Goal: Check status: Check status

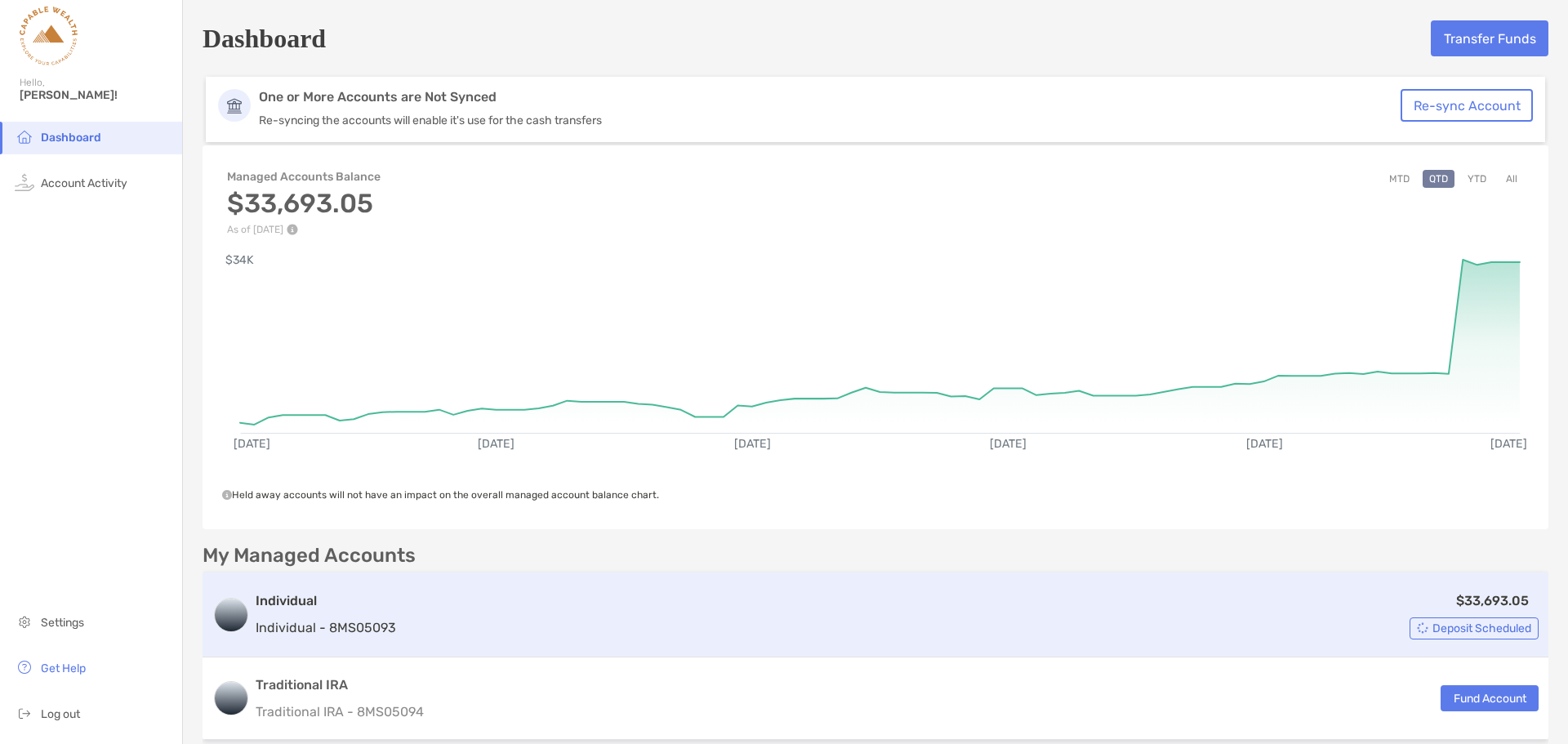
click at [955, 621] on div "$33,693.05 Deposit Scheduled" at bounding box center [970, 615] width 1136 height 49
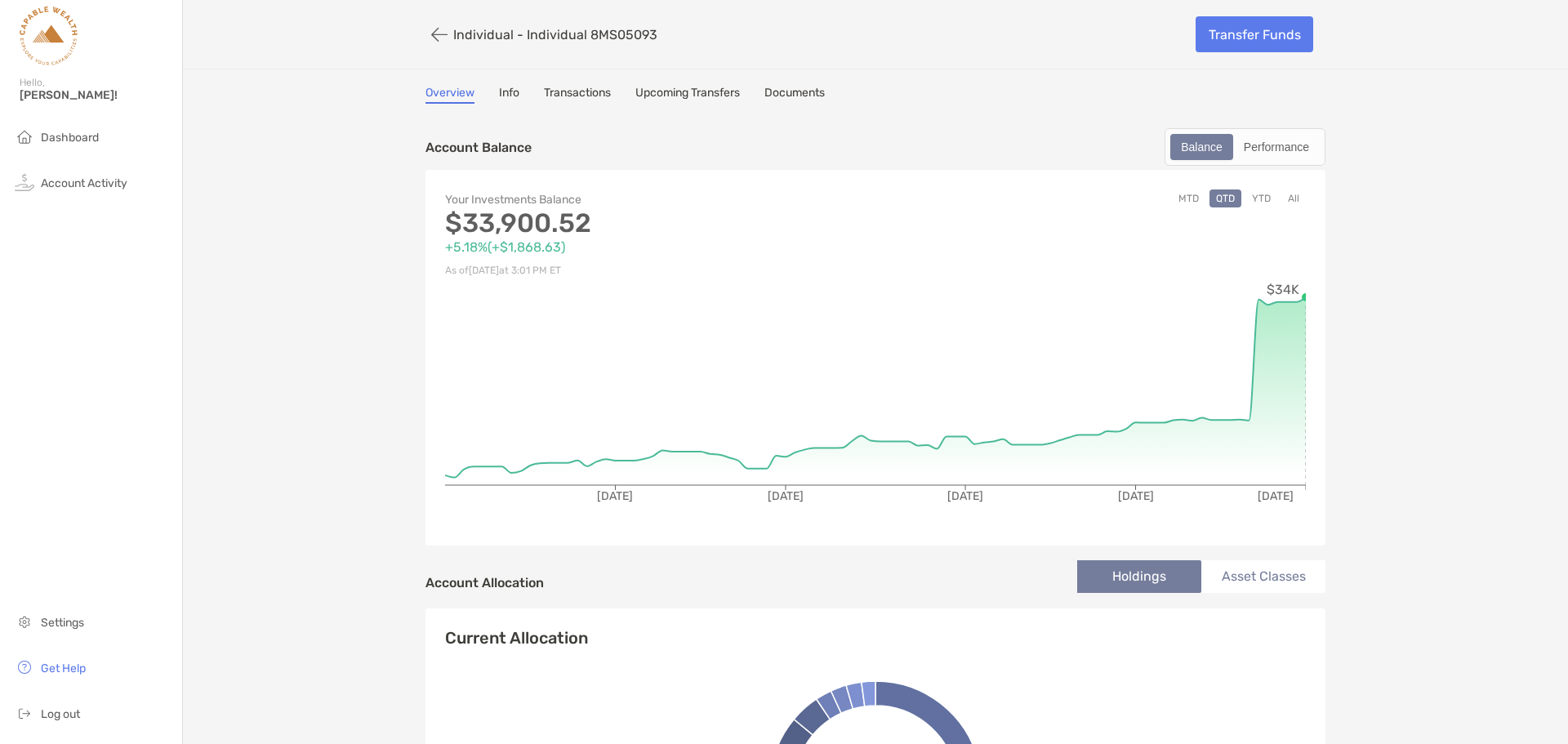
scroll to position [43, 0]
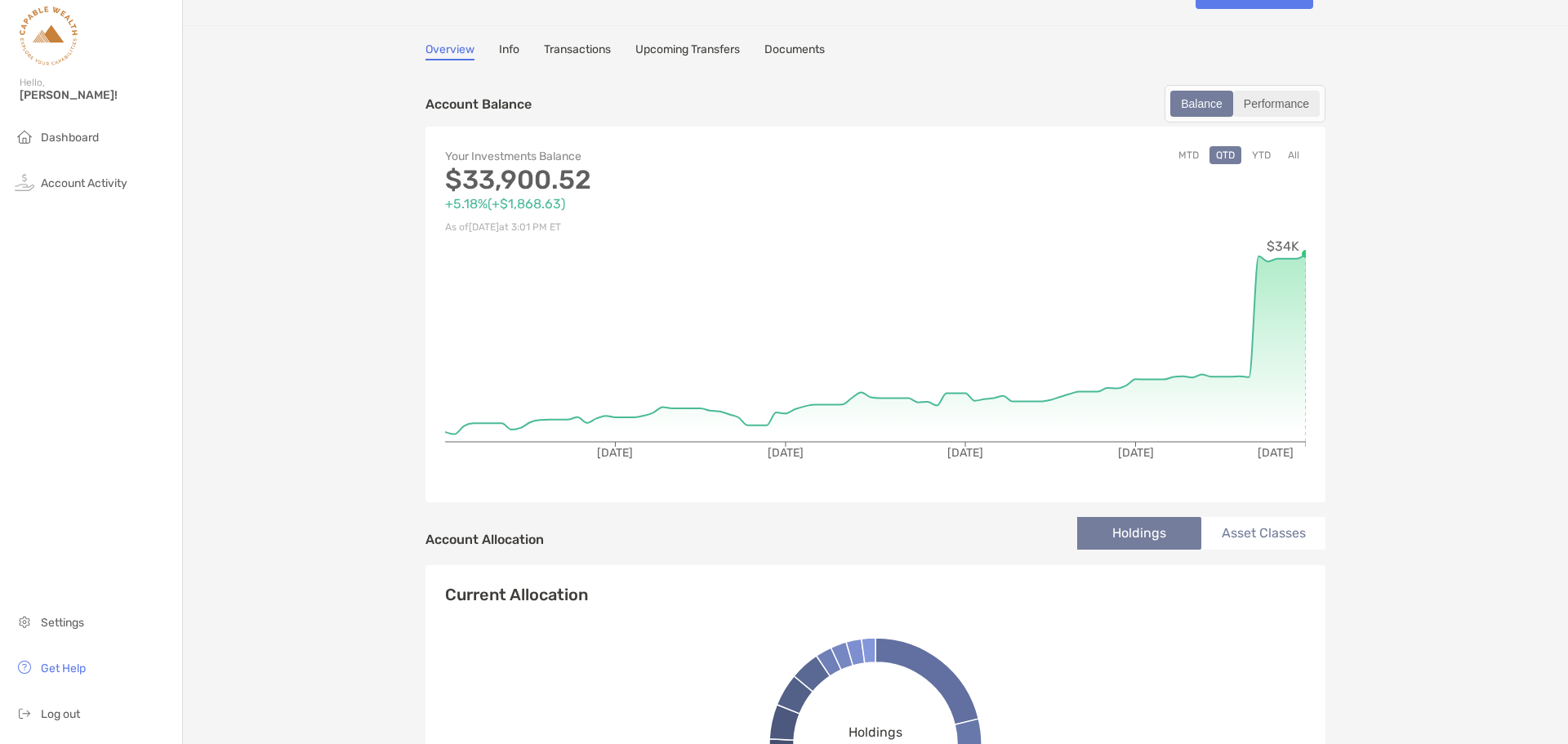
click at [1263, 92] on div "Performance" at bounding box center [1276, 103] width 83 height 22
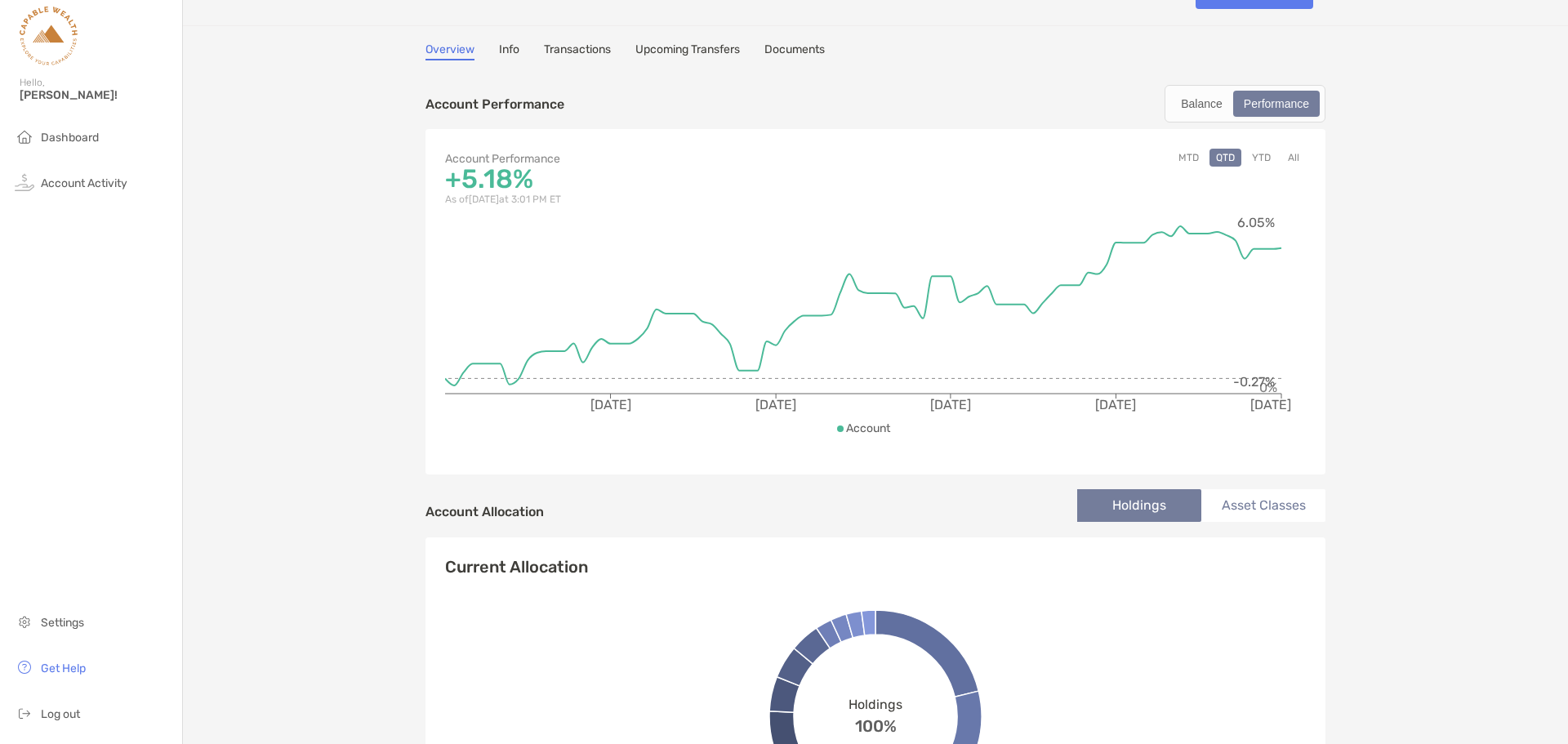
click at [1169, 166] on div "MTD QTD YTD All" at bounding box center [1091, 178] width 430 height 61
click at [1174, 148] on button "MTD" at bounding box center [1188, 157] width 33 height 18
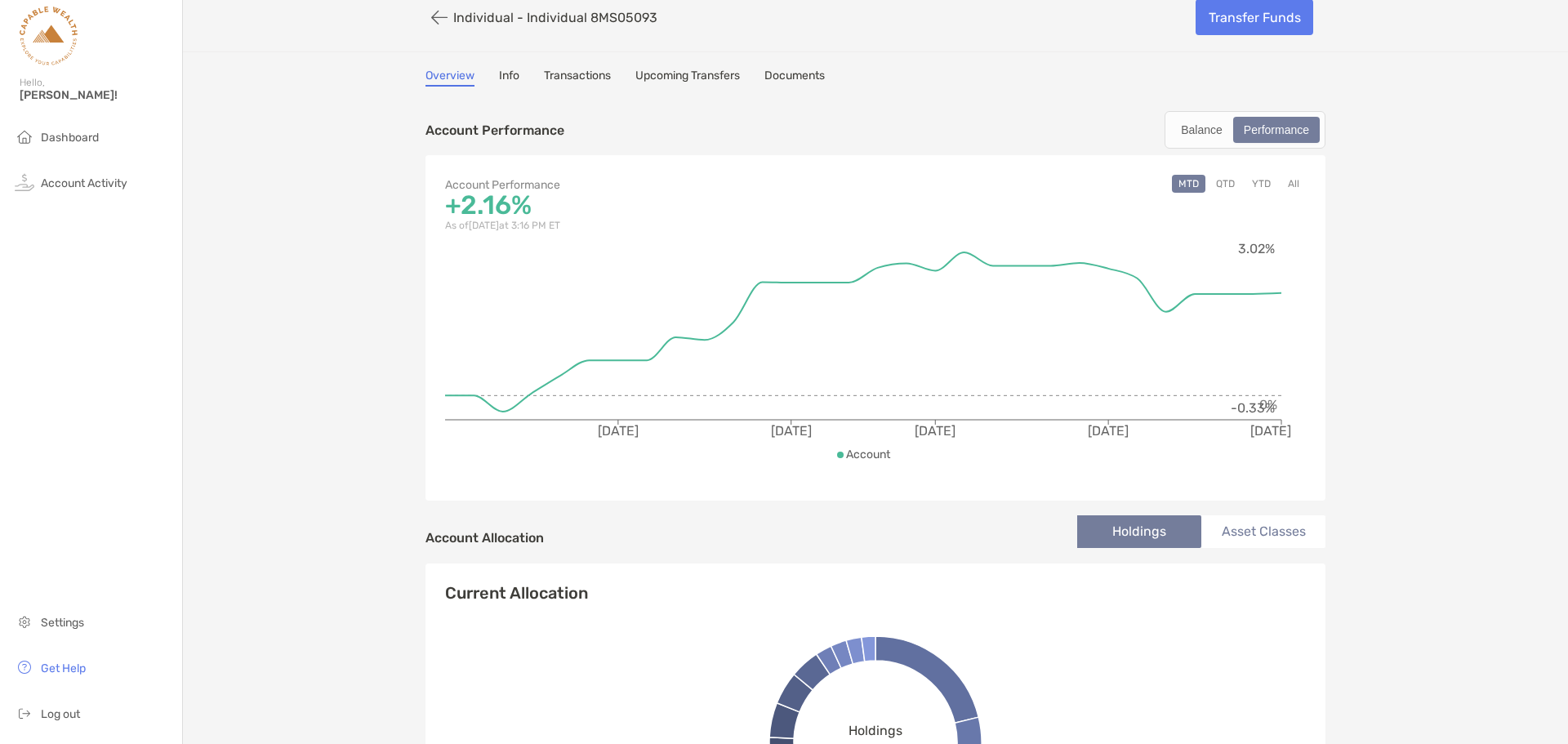
scroll to position [0, 0]
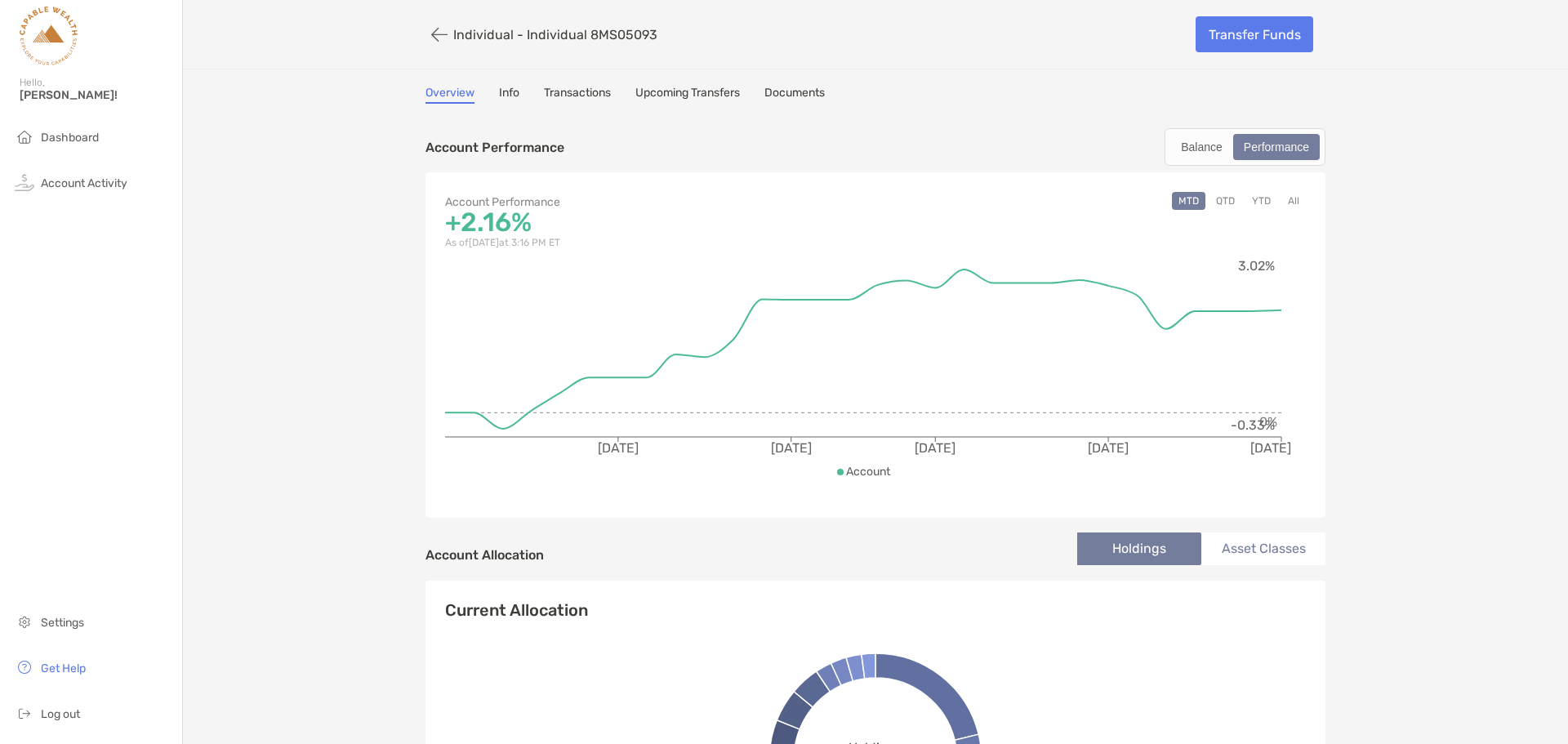
click at [1285, 199] on button "All" at bounding box center [1293, 201] width 24 height 18
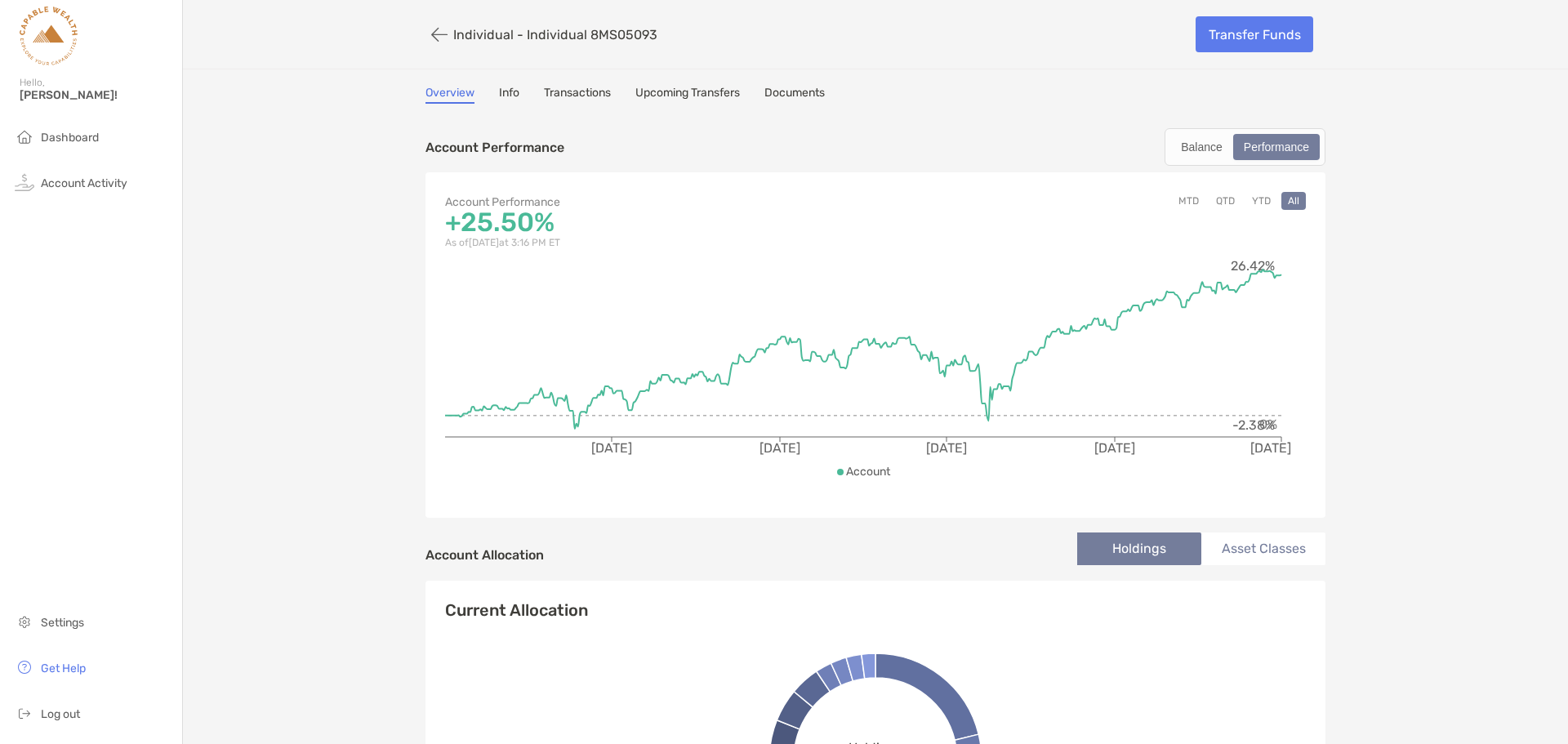
click at [1247, 205] on button "YTD" at bounding box center [1261, 201] width 32 height 18
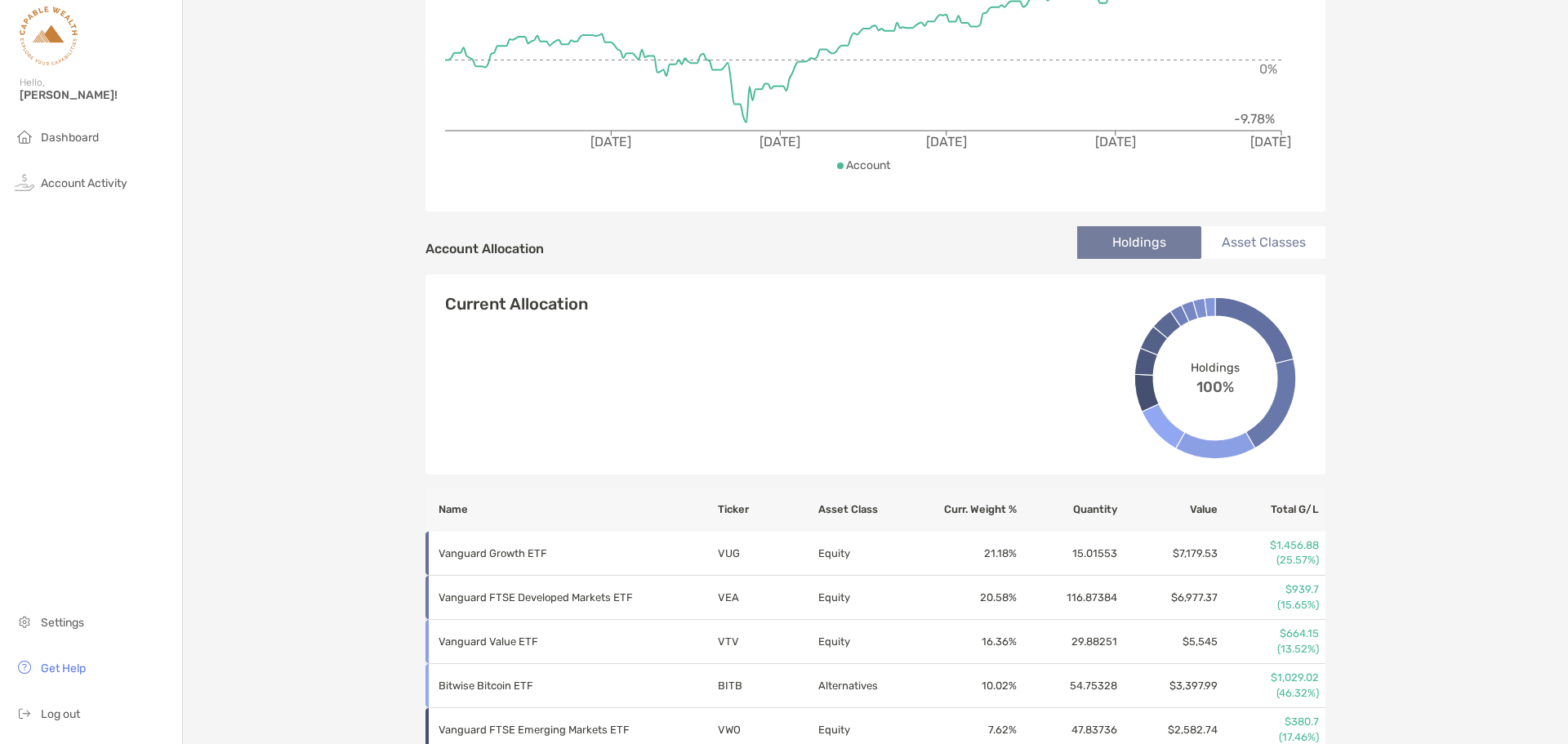
scroll to position [183, 0]
